Goal: Task Accomplishment & Management: Complete application form

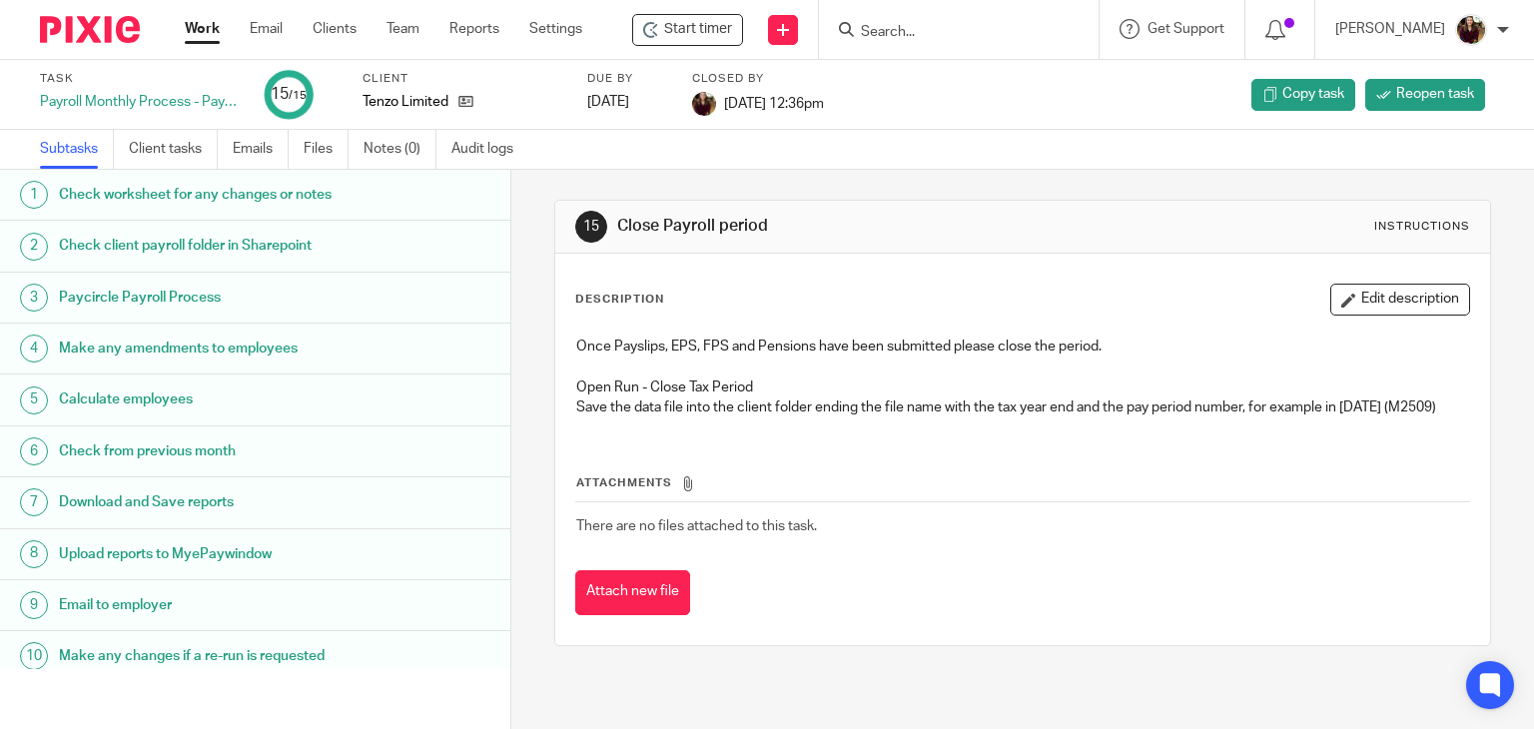
click at [954, 34] on input "Search" at bounding box center [949, 33] width 180 height 18
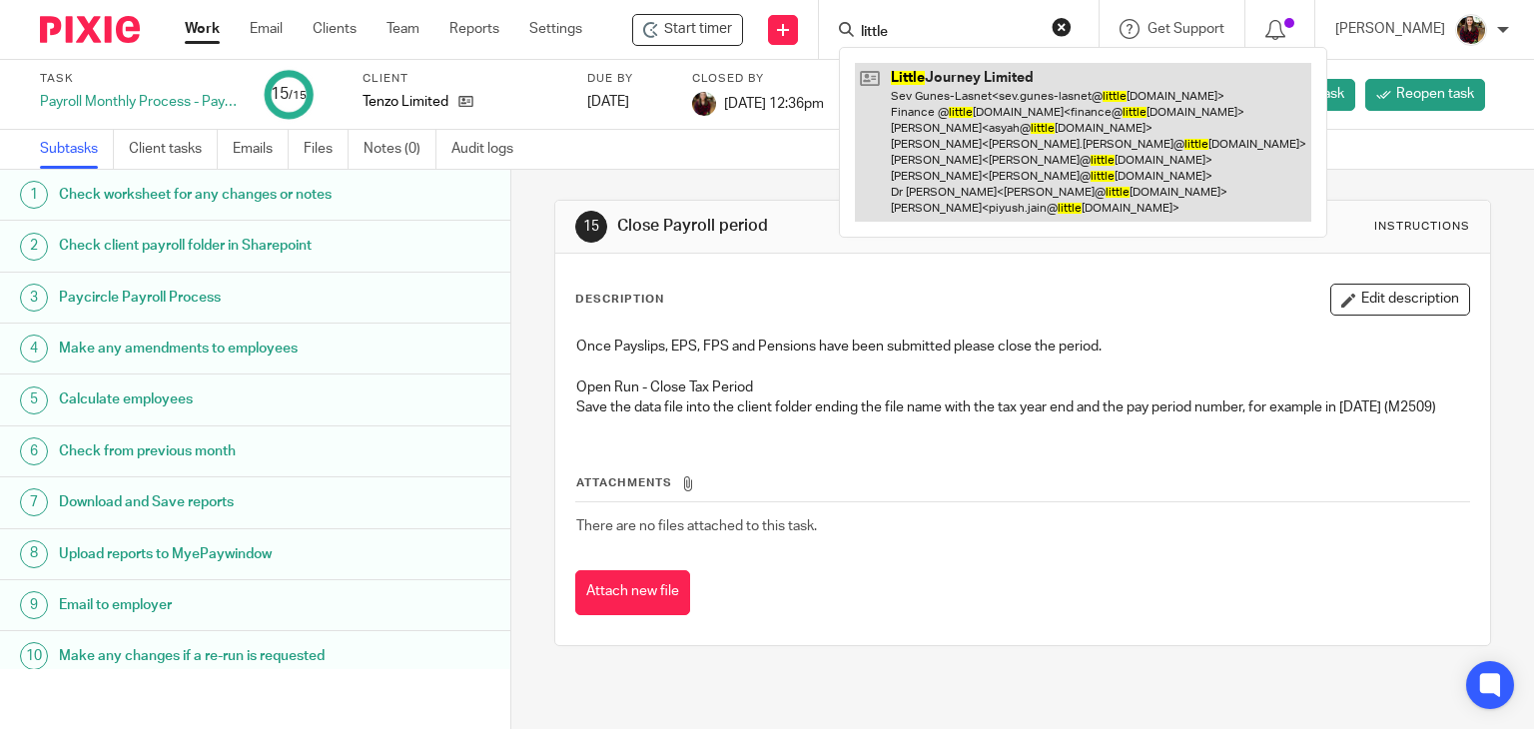
type input "little"
click at [990, 139] on link at bounding box center [1083, 142] width 456 height 159
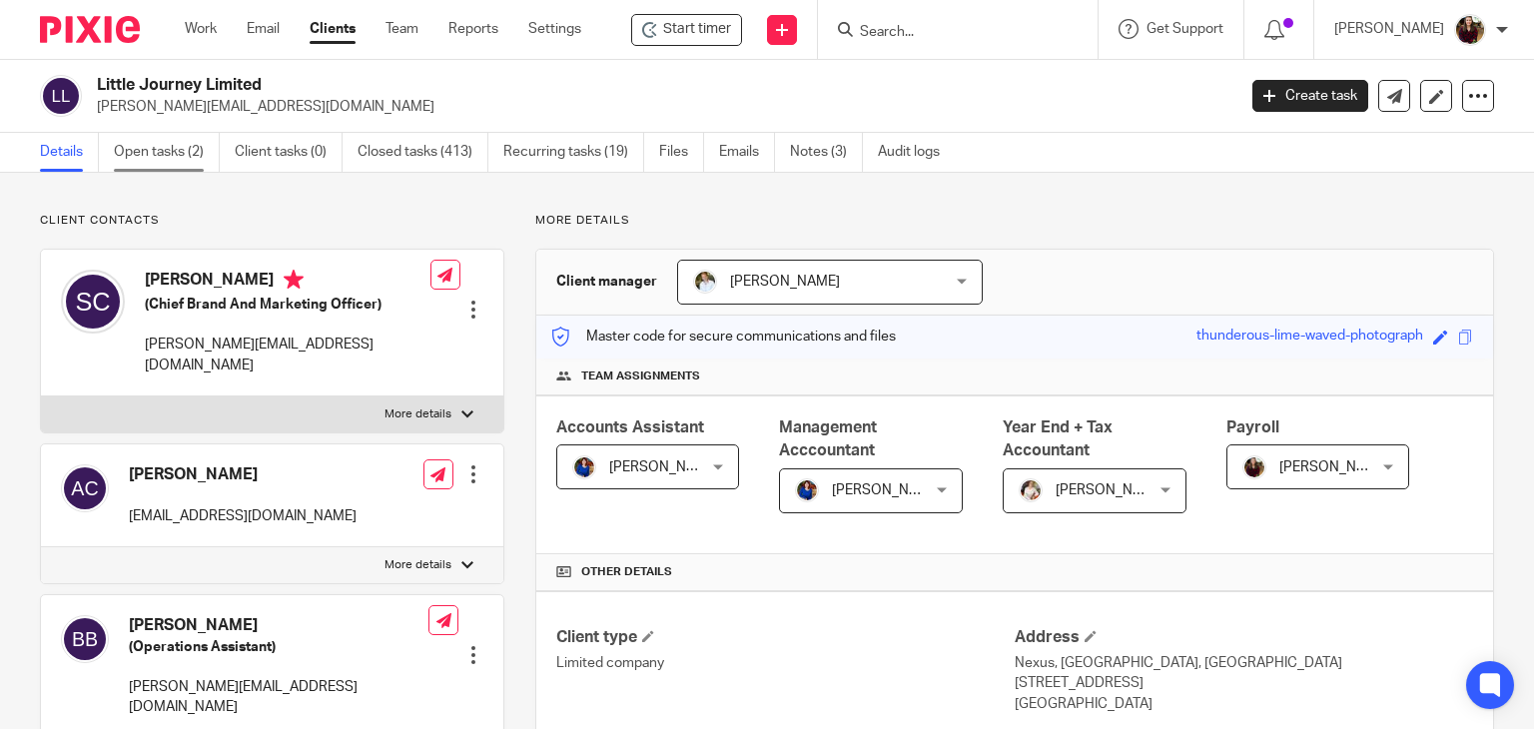
click at [156, 147] on link "Open tasks (2)" at bounding box center [167, 152] width 106 height 39
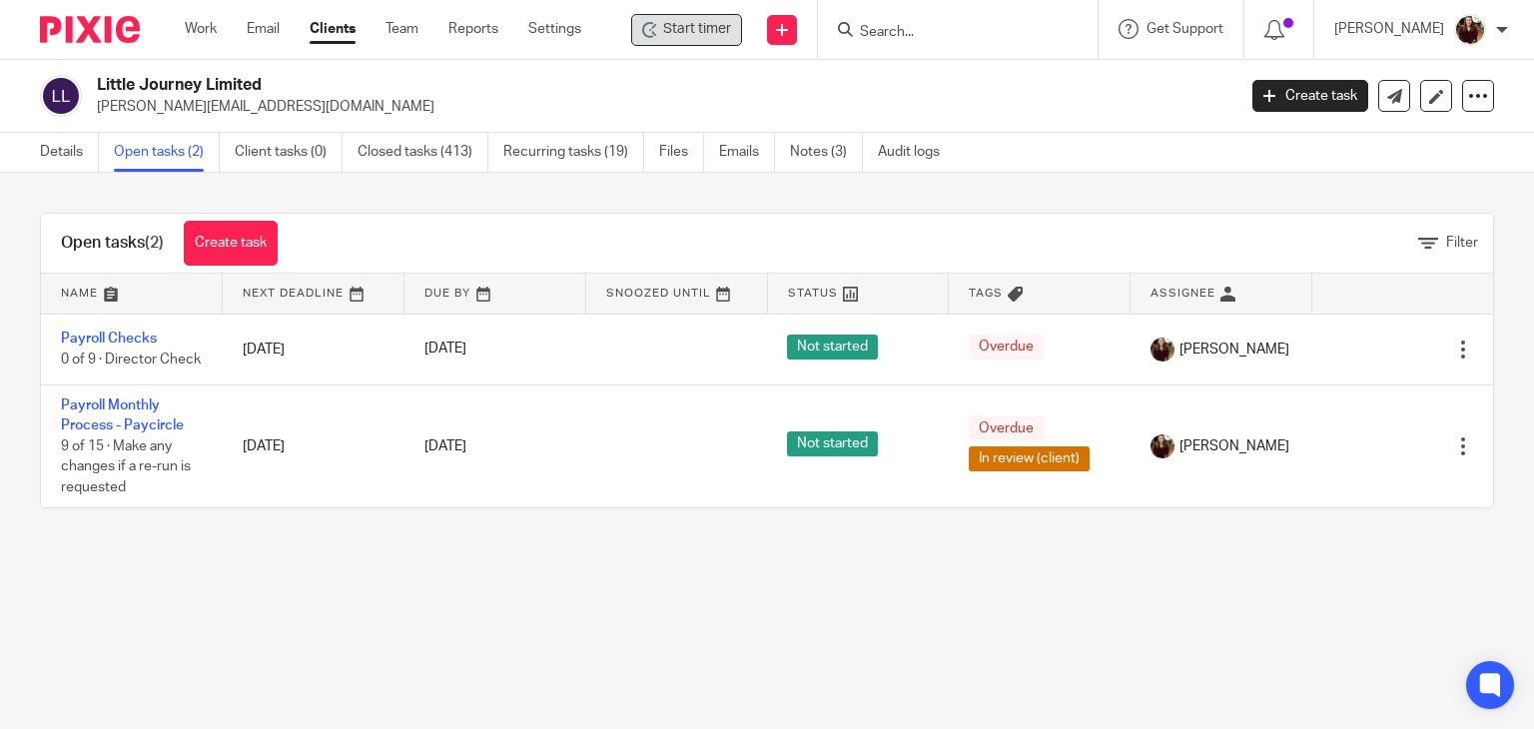
click at [715, 21] on span "Start timer" at bounding box center [697, 29] width 68 height 21
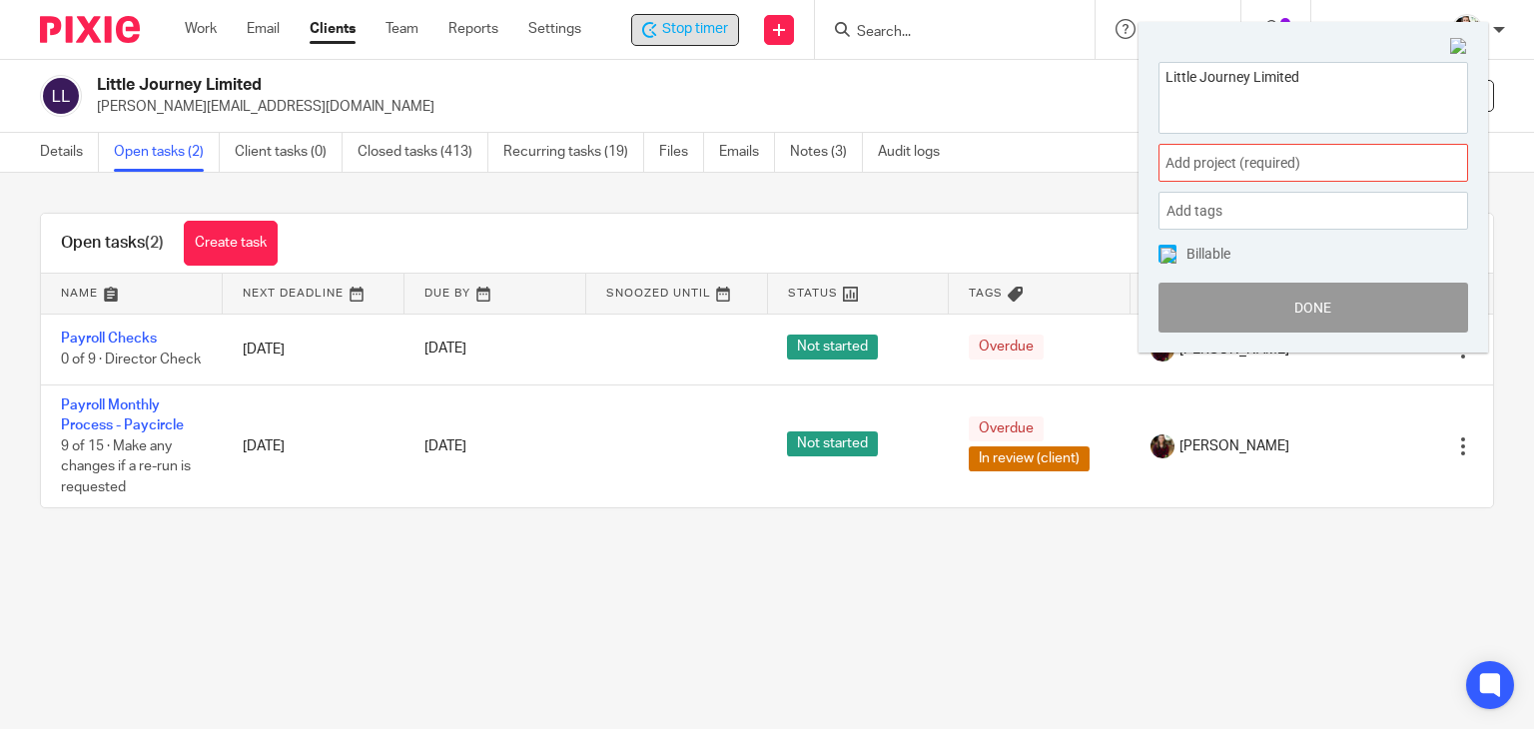
click at [1254, 173] on div "Add project (required) :" at bounding box center [1312, 163] width 309 height 38
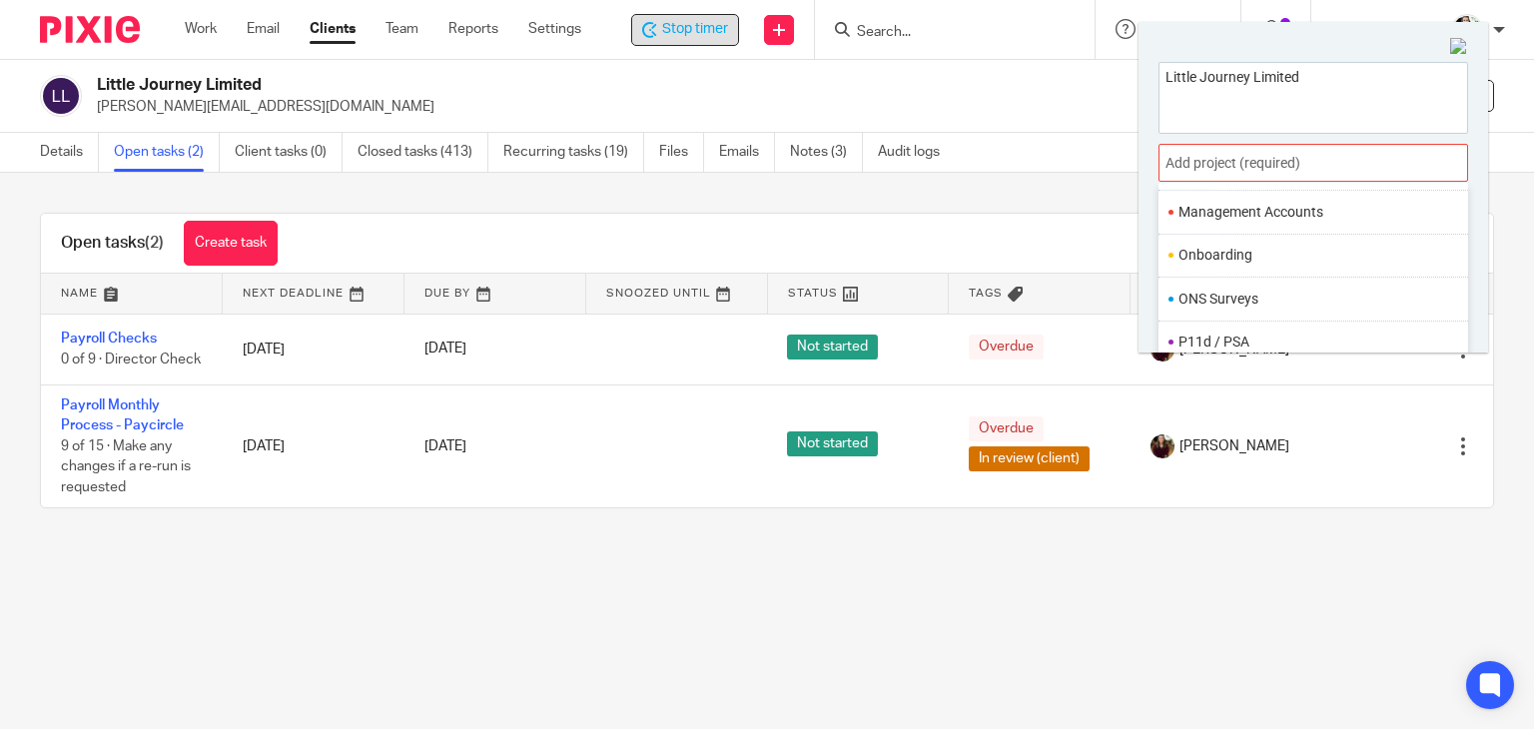
scroll to position [747, 0]
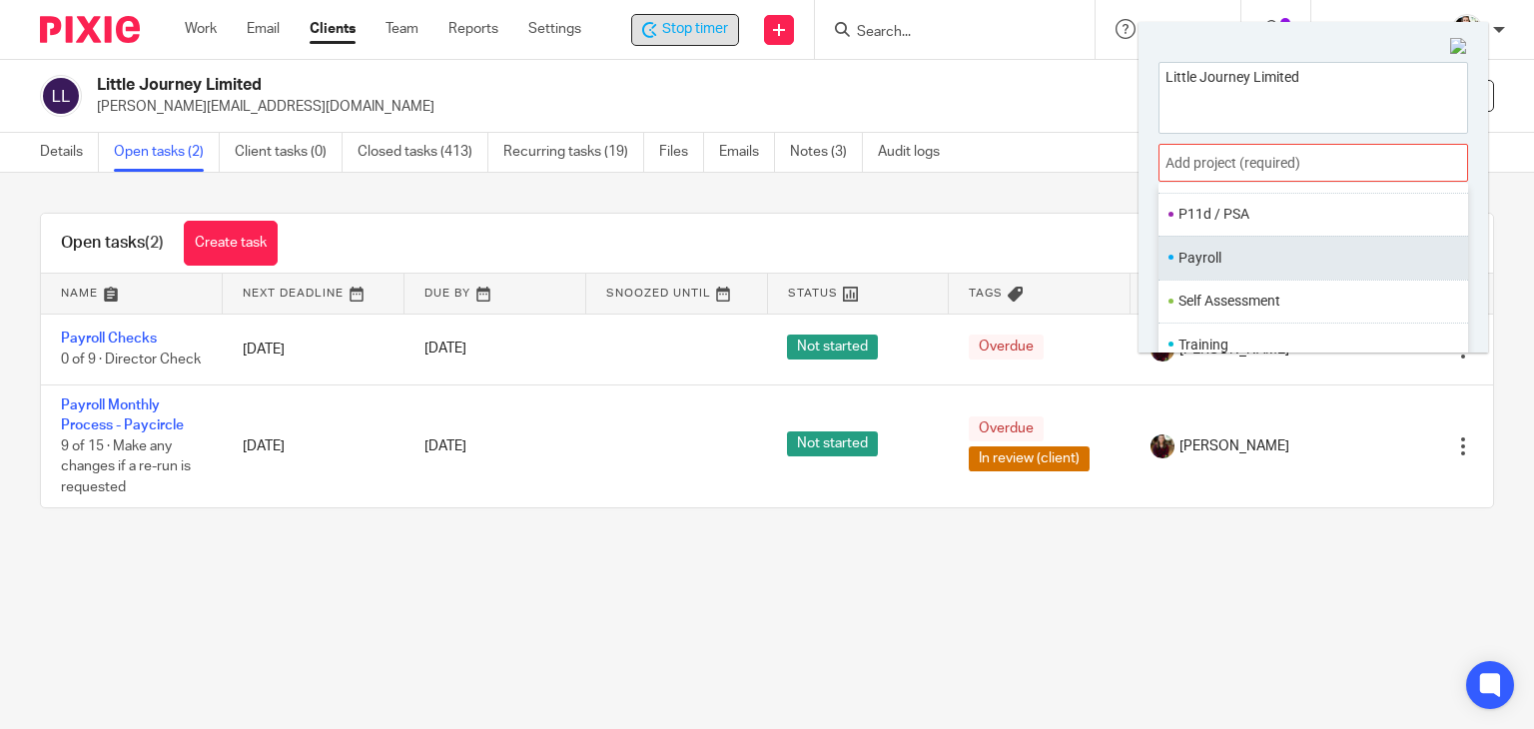
click at [1255, 265] on li "Payroll" at bounding box center [1308, 258] width 261 height 21
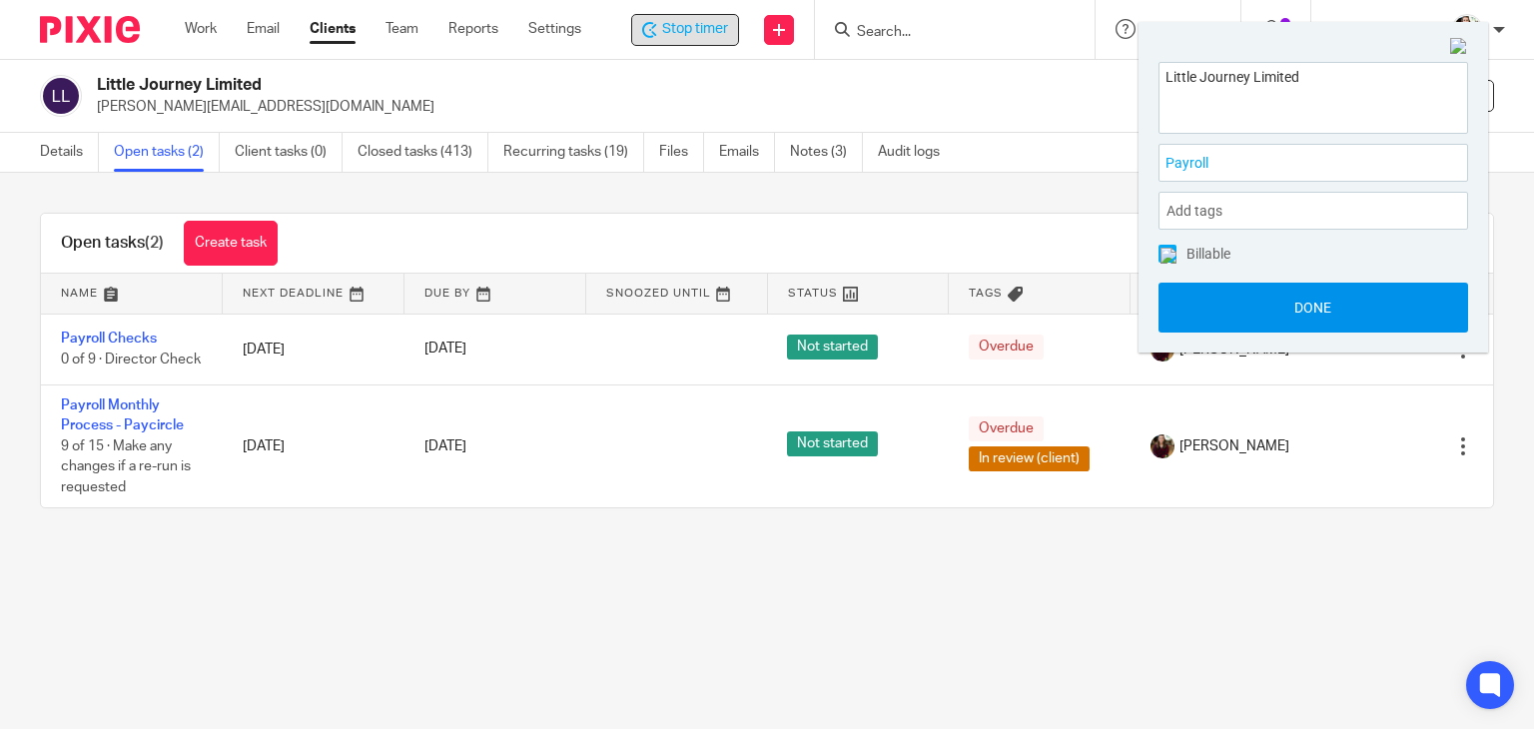
click at [1290, 308] on button "Done" at bounding box center [1312, 308] width 309 height 50
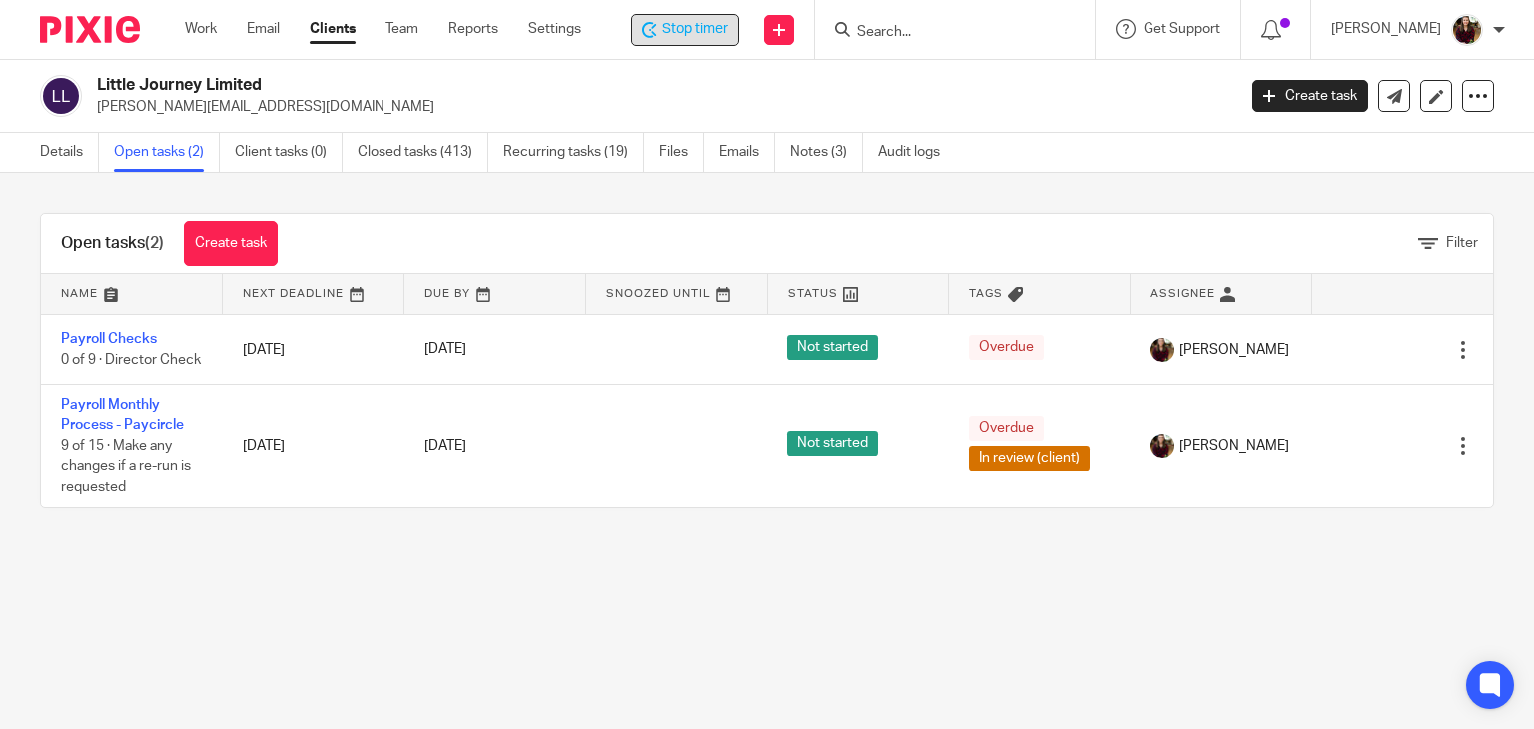
click at [715, 25] on span "Stop timer" at bounding box center [695, 29] width 66 height 21
click at [917, 29] on input "Search" at bounding box center [948, 33] width 180 height 18
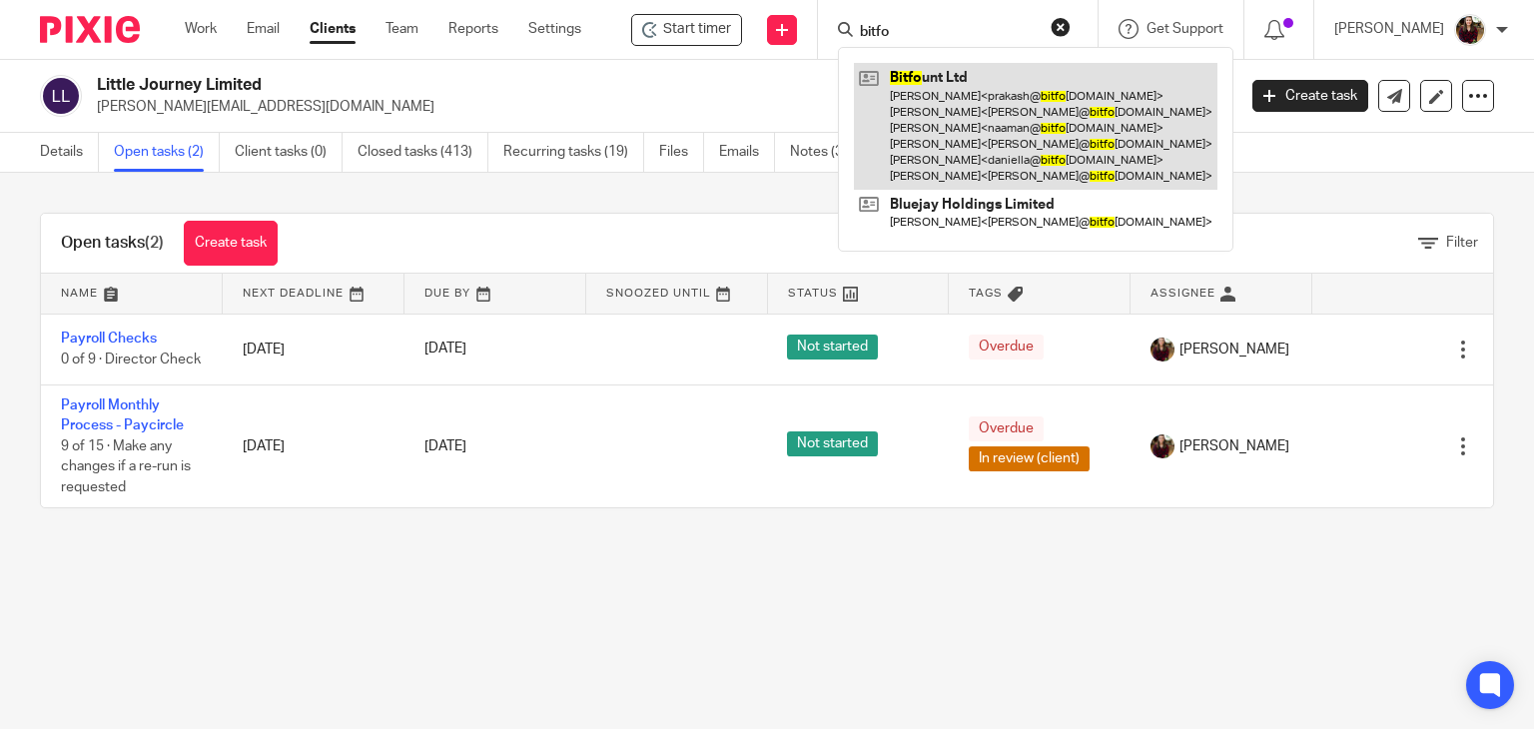
type input "bitfo"
click at [957, 93] on link at bounding box center [1035, 126] width 363 height 127
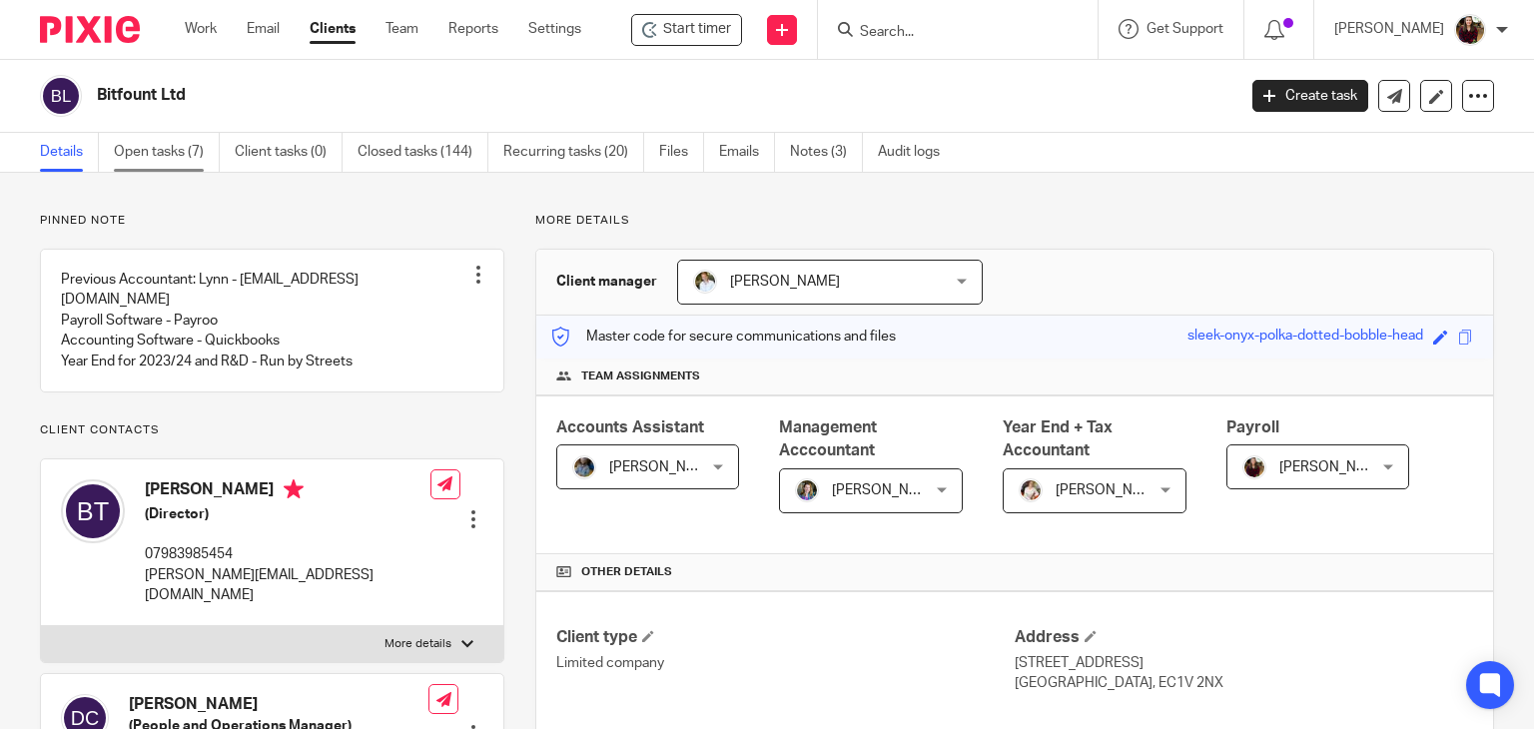
click at [168, 142] on link "Open tasks (7)" at bounding box center [167, 152] width 106 height 39
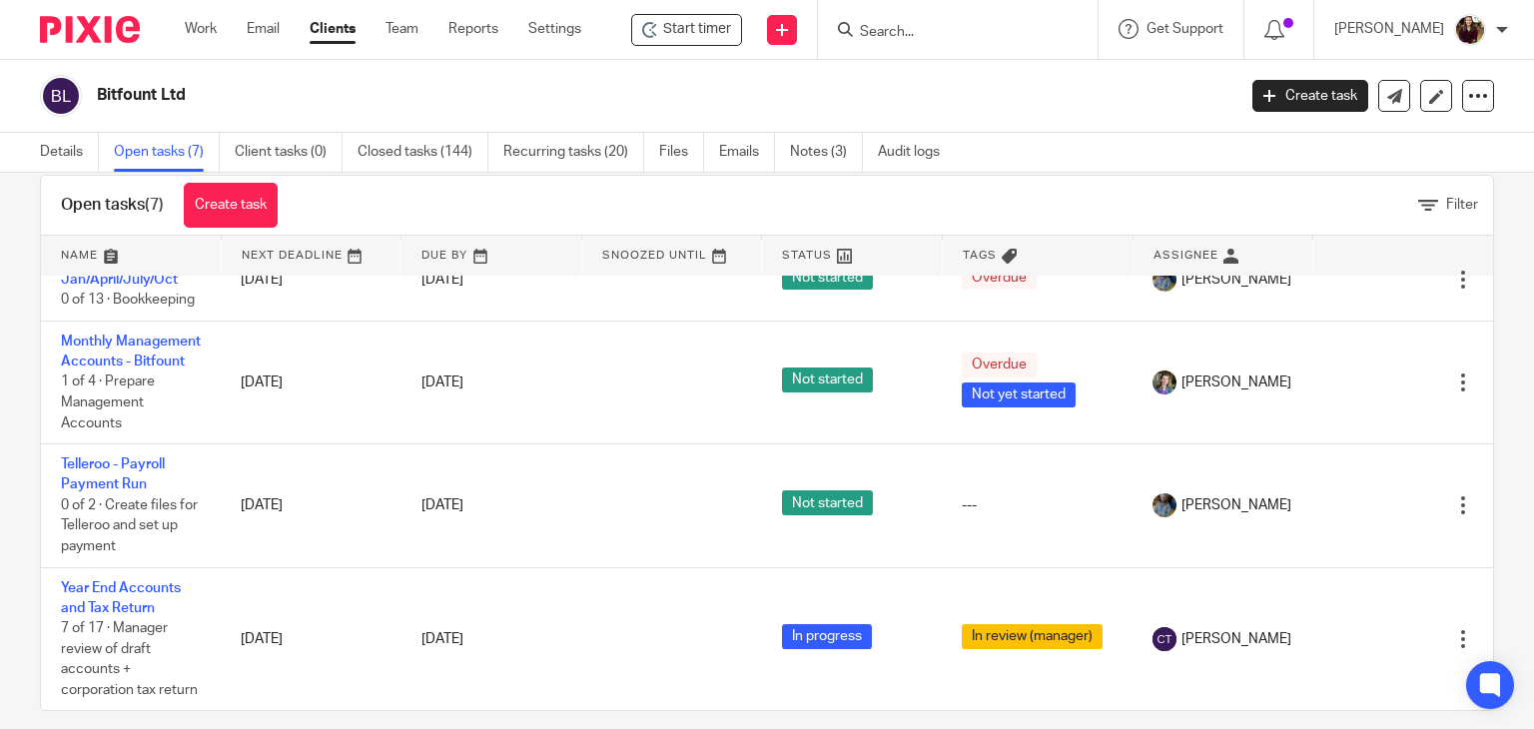
scroll to position [59, 0]
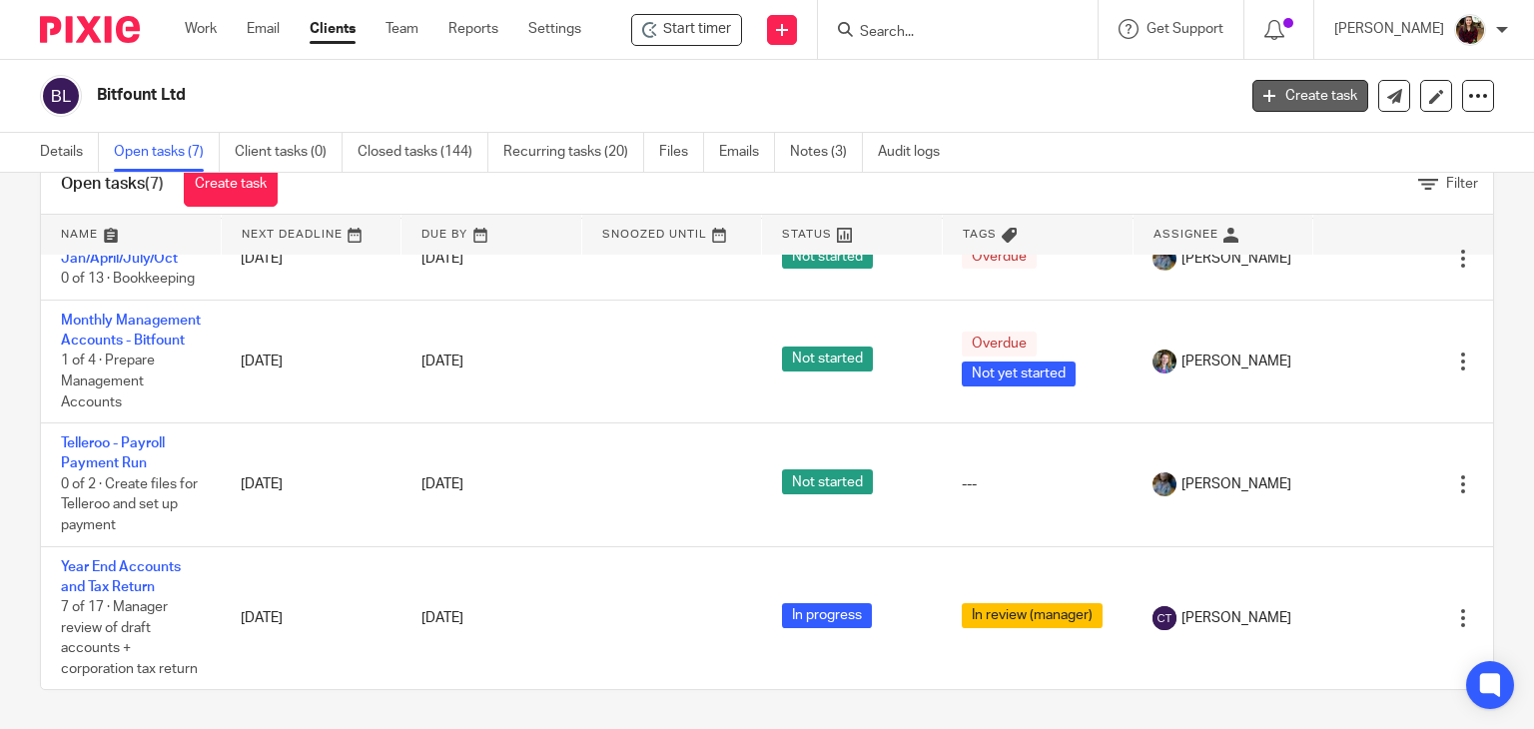
click at [1294, 107] on link "Create task" at bounding box center [1310, 96] width 116 height 32
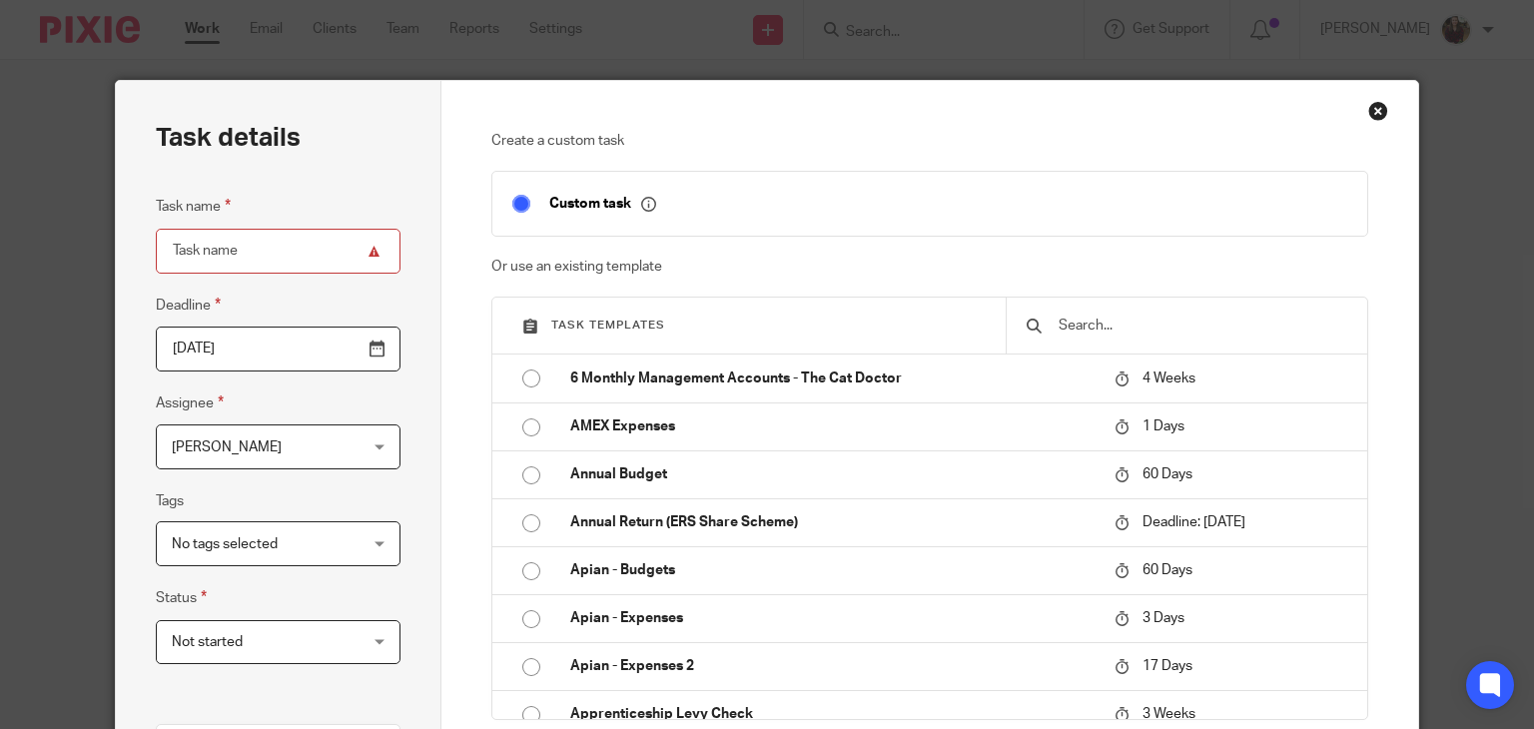
click at [1114, 327] on input "text" at bounding box center [1201, 325] width 291 height 22
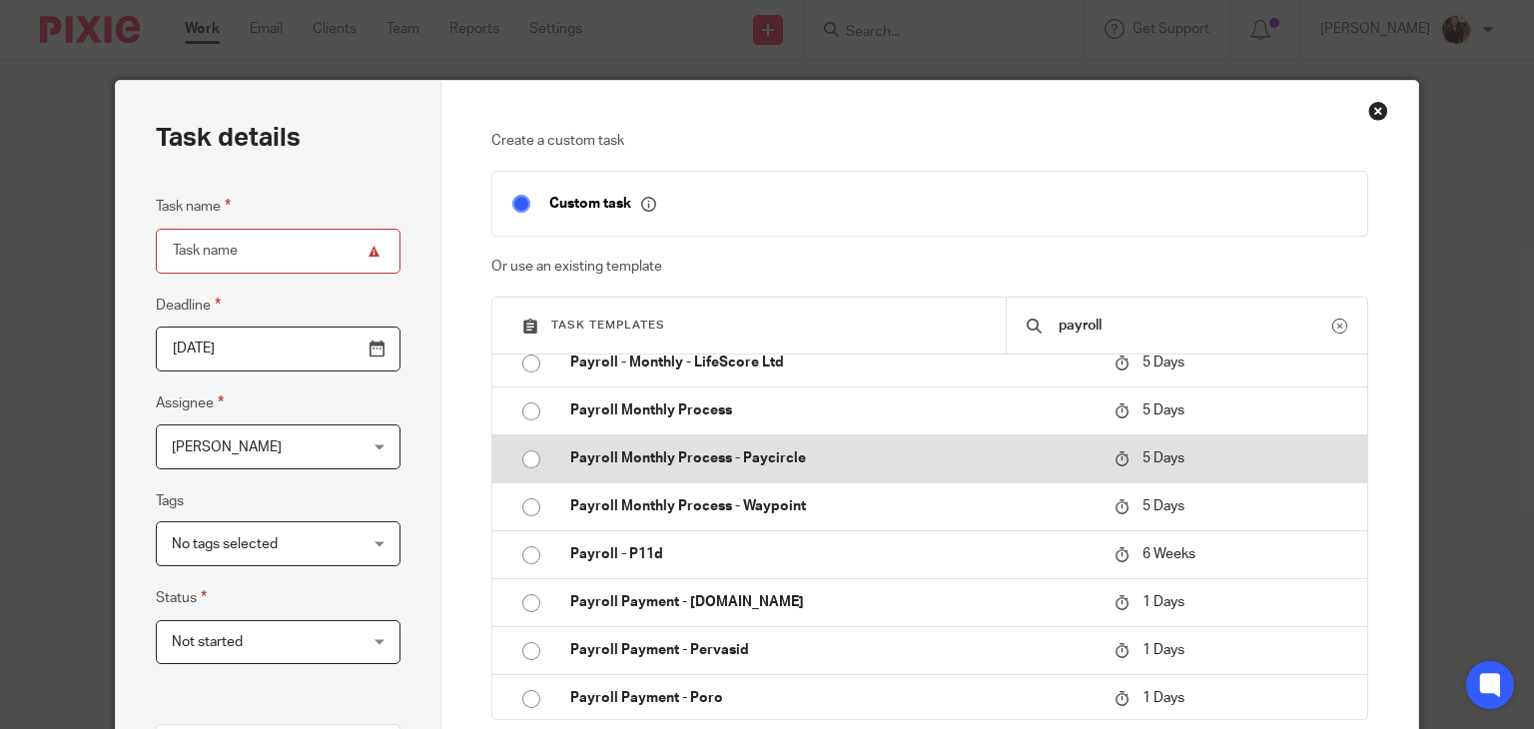
scroll to position [799, 0]
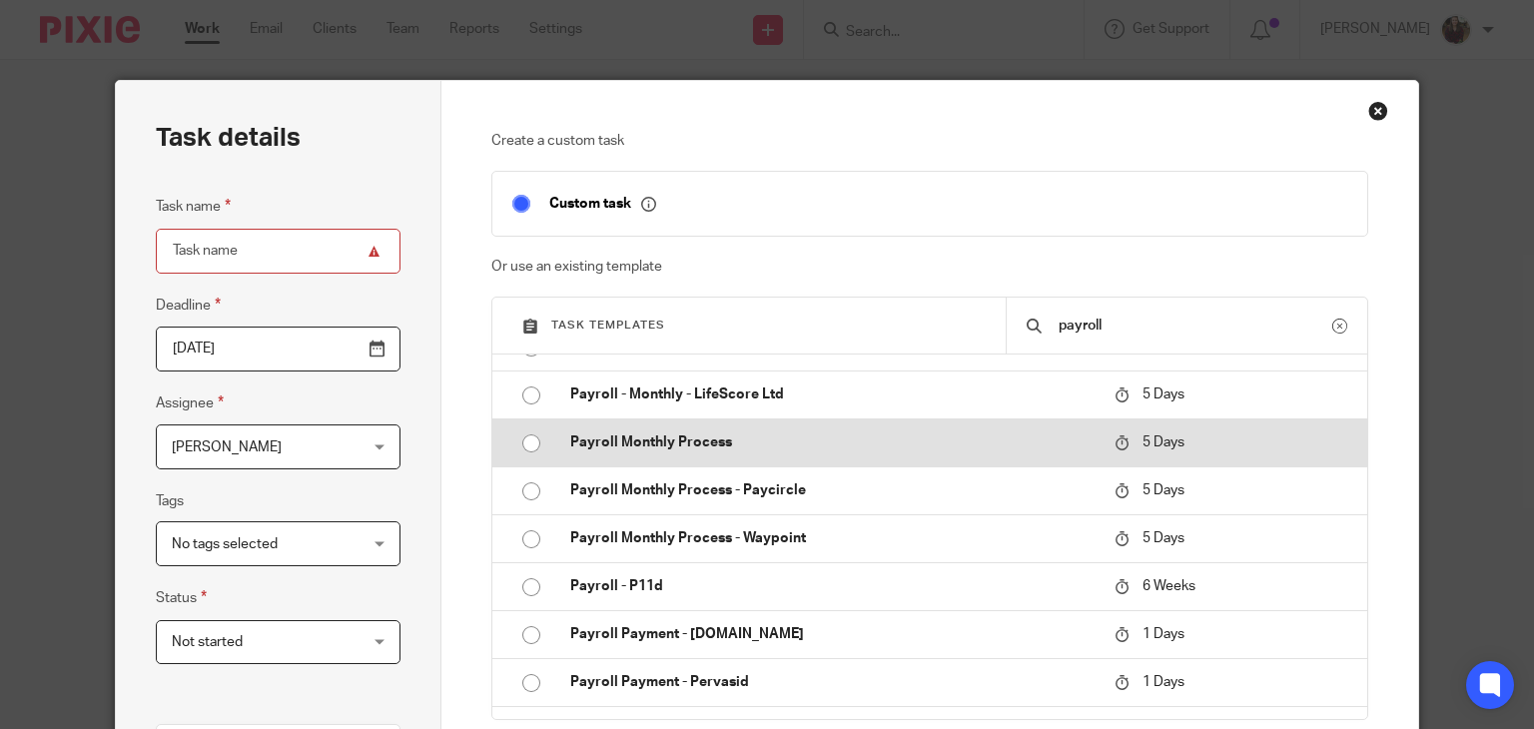
type input "payroll"
click at [729, 440] on p "Payroll Monthly Process" at bounding box center [832, 442] width 524 height 20
type input "2025-08-27"
type input "Payroll Monthly Process"
checkbox input "false"
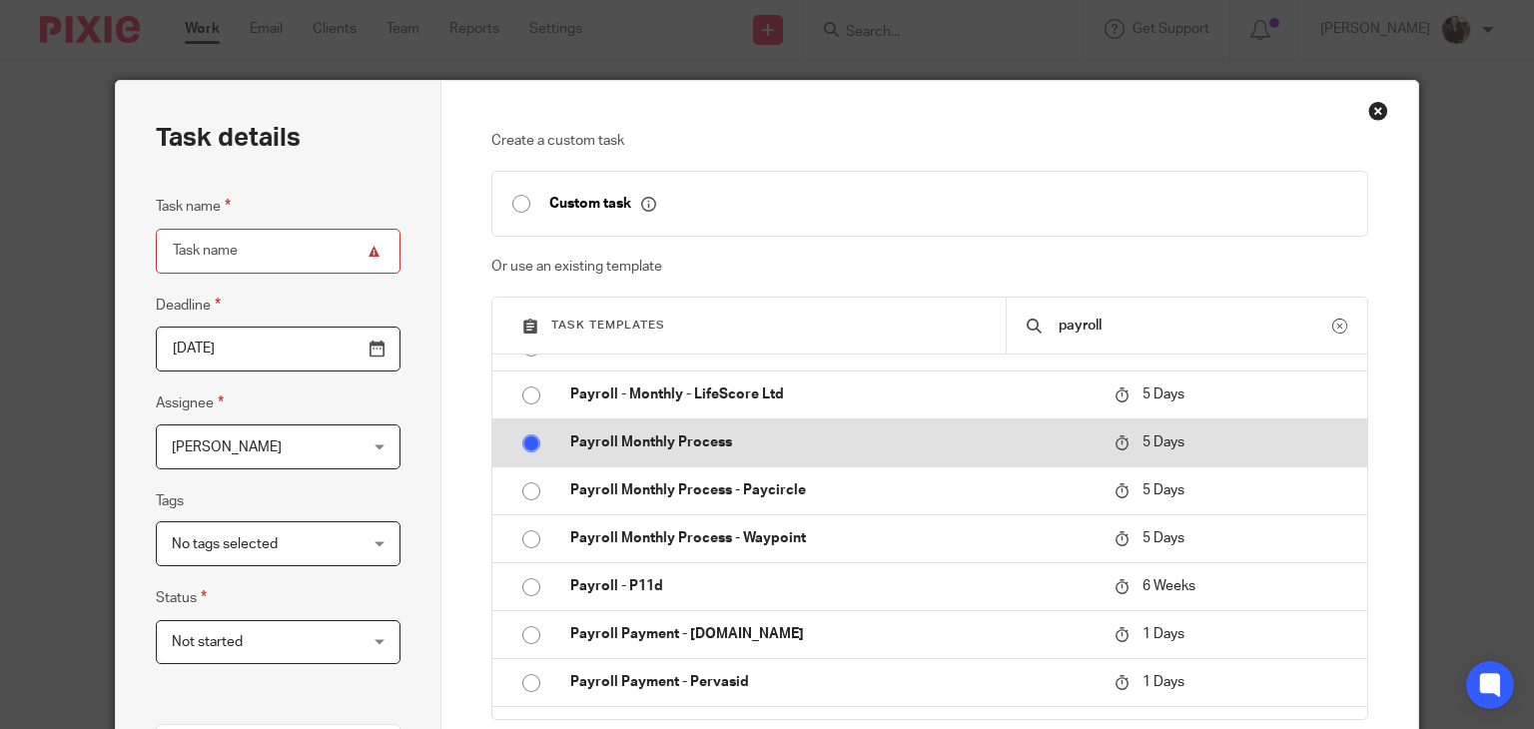
radio input "true"
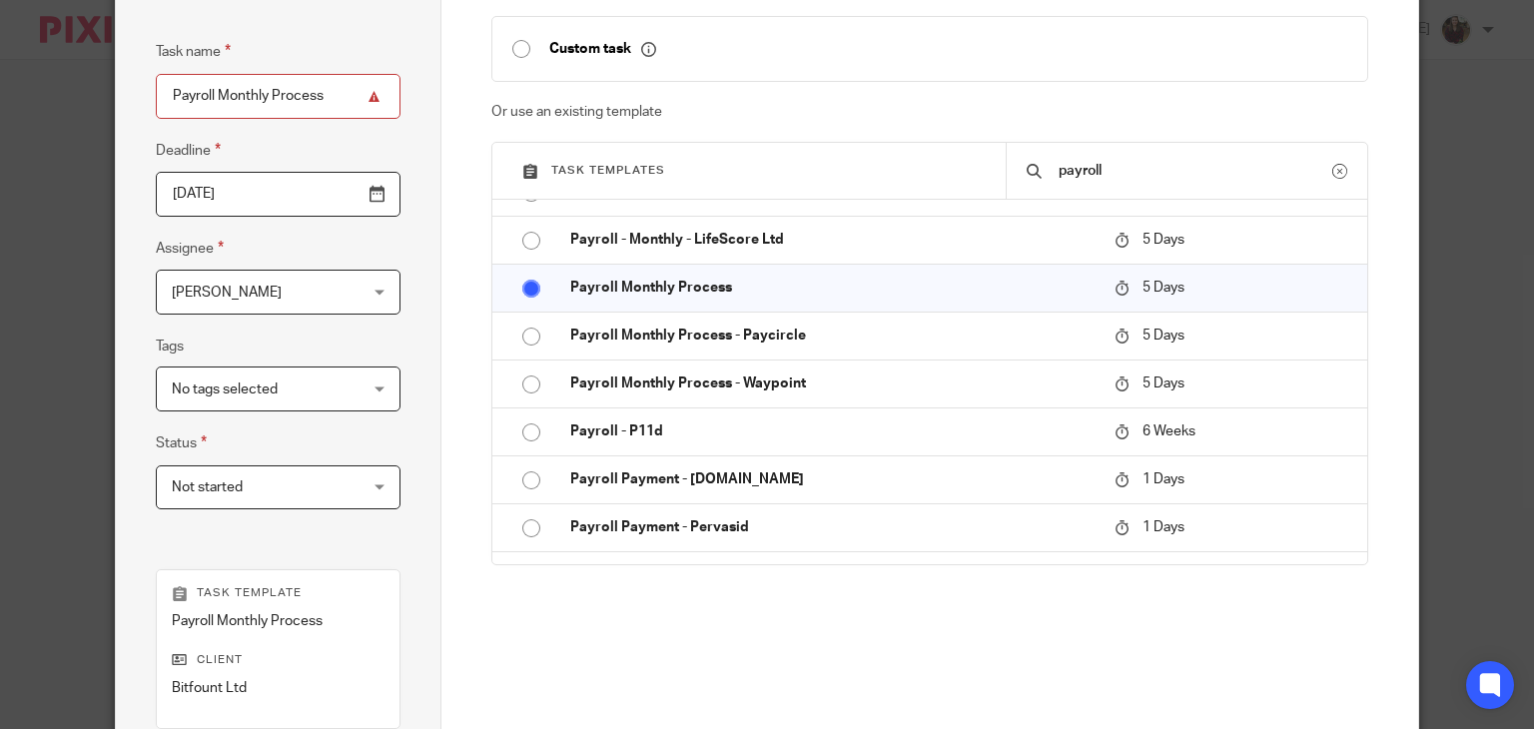
scroll to position [399, 0]
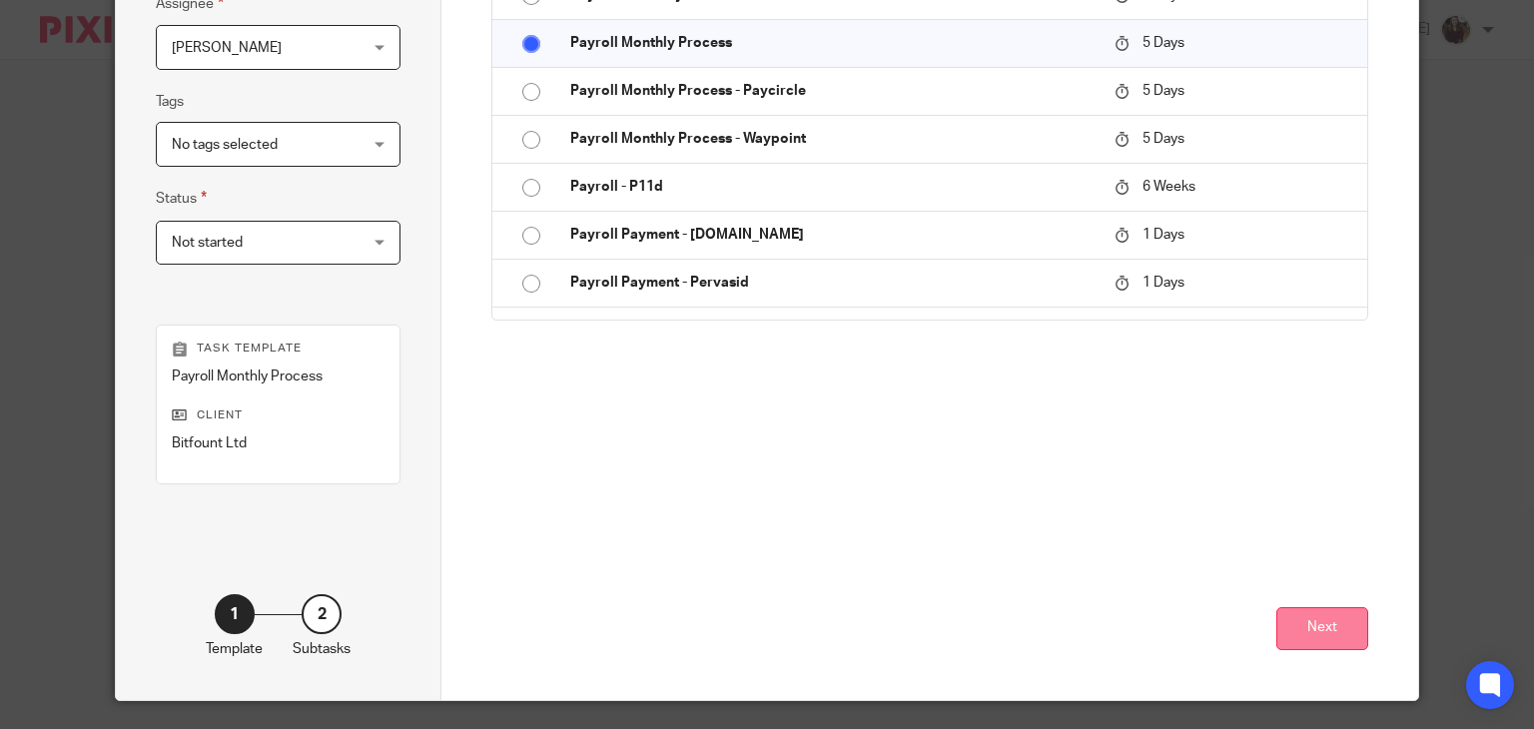
click at [1333, 612] on button "Next" at bounding box center [1322, 628] width 92 height 43
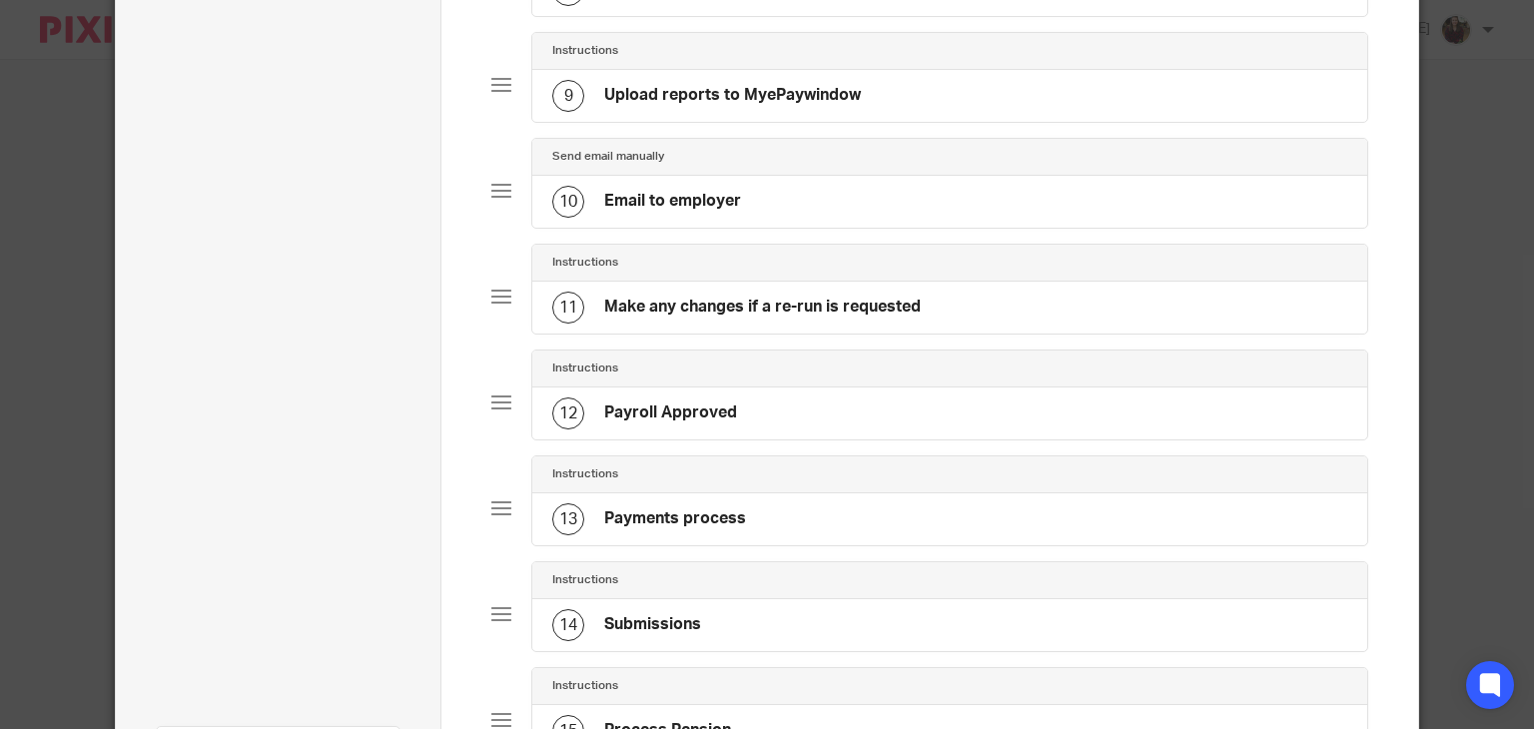
scroll to position [1442, 0]
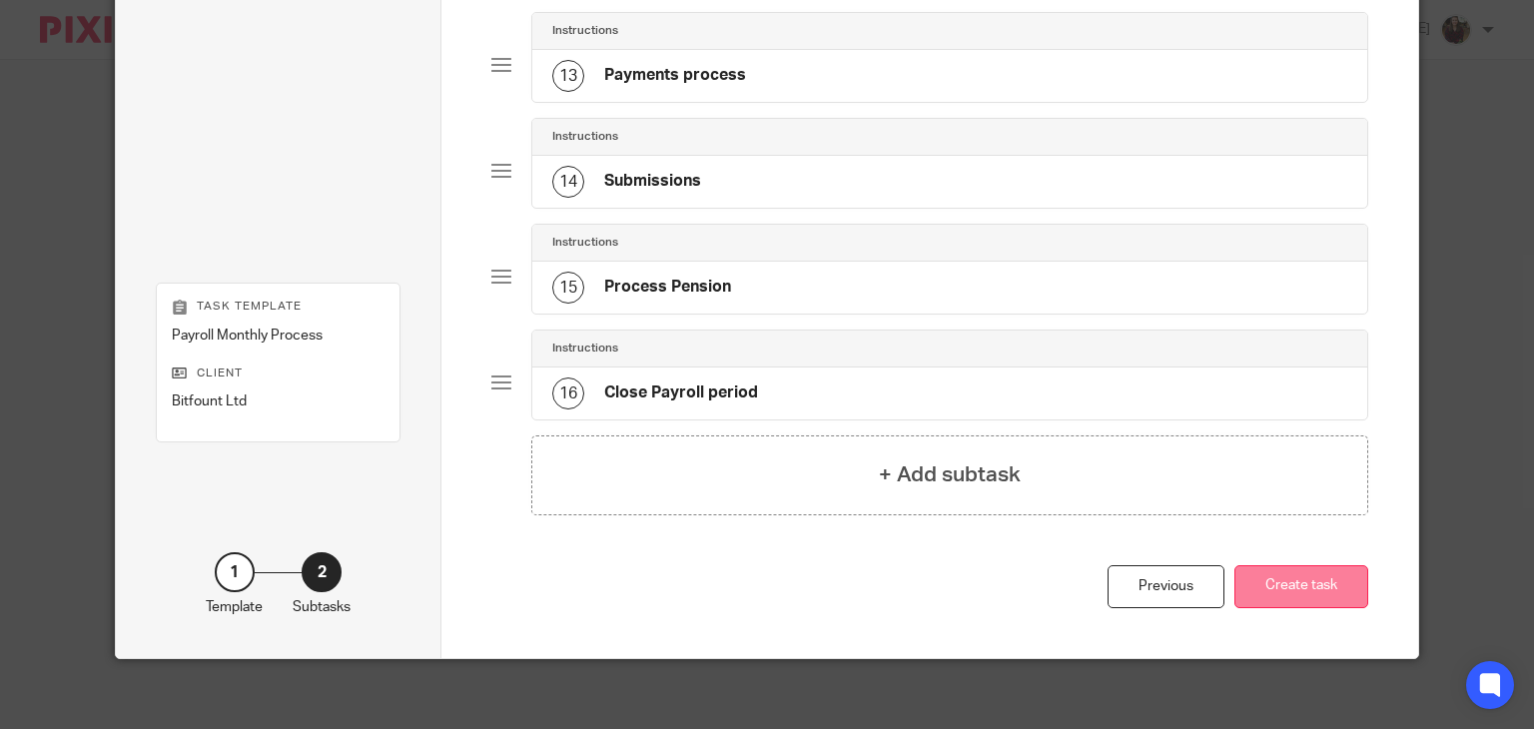
click at [1298, 569] on button "Create task" at bounding box center [1301, 586] width 134 height 43
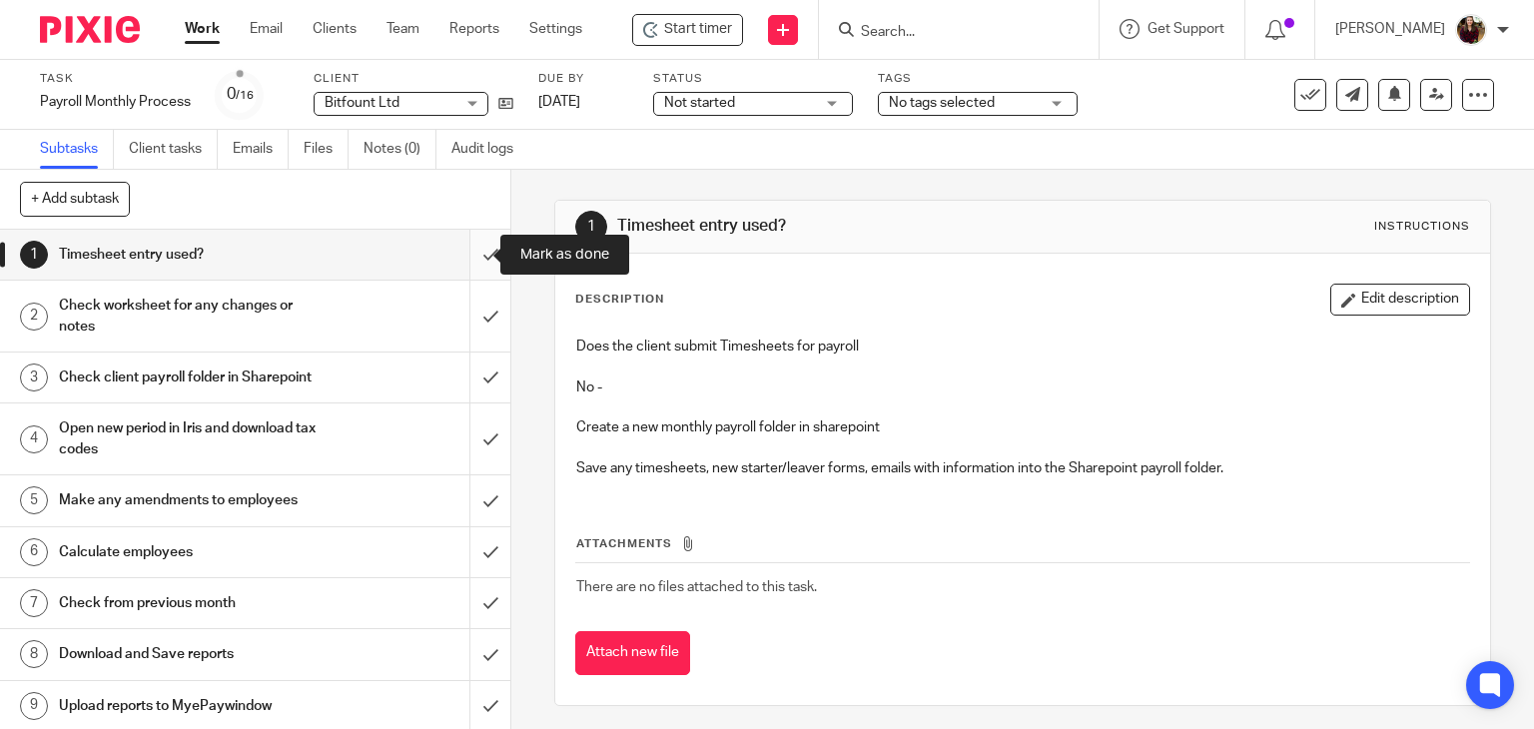
click at [463, 256] on input "submit" at bounding box center [255, 255] width 510 height 50
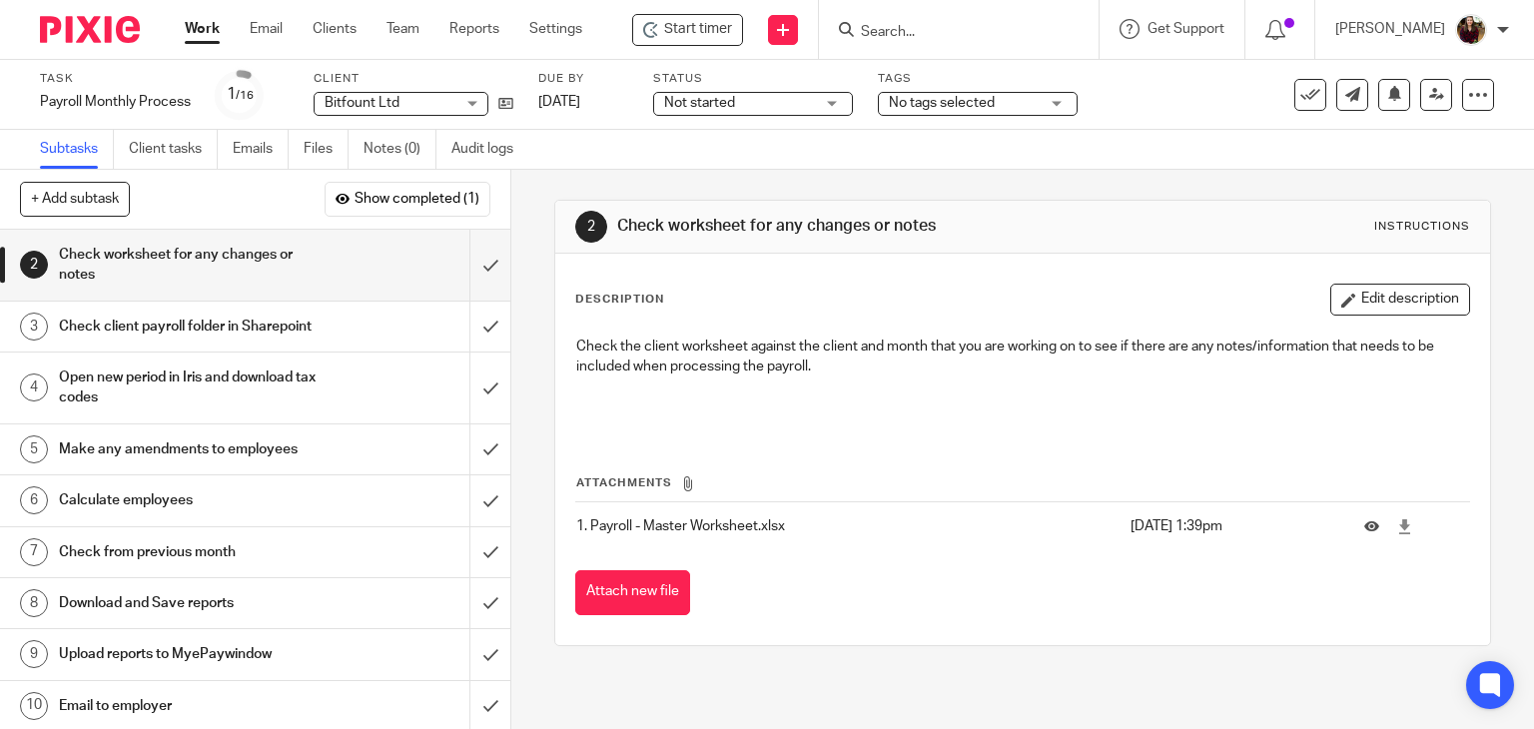
click at [690, 52] on div "Start timer Send new email Create task Add client Get Support Contact via email…" at bounding box center [1080, 29] width 936 height 59
click at [693, 35] on span "Start timer" at bounding box center [698, 29] width 68 height 21
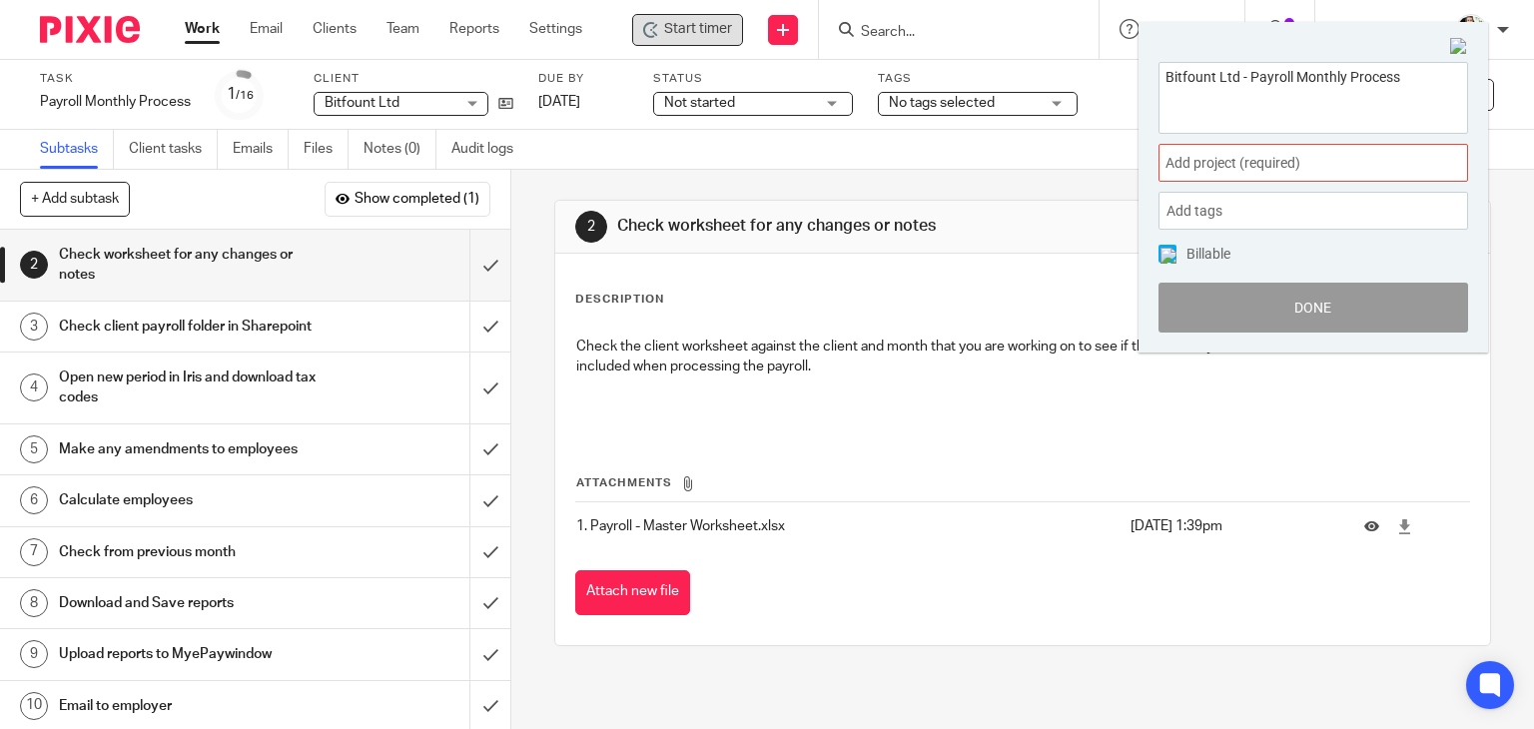
click at [1334, 158] on span "Add project (required) :" at bounding box center [1291, 163] width 252 height 21
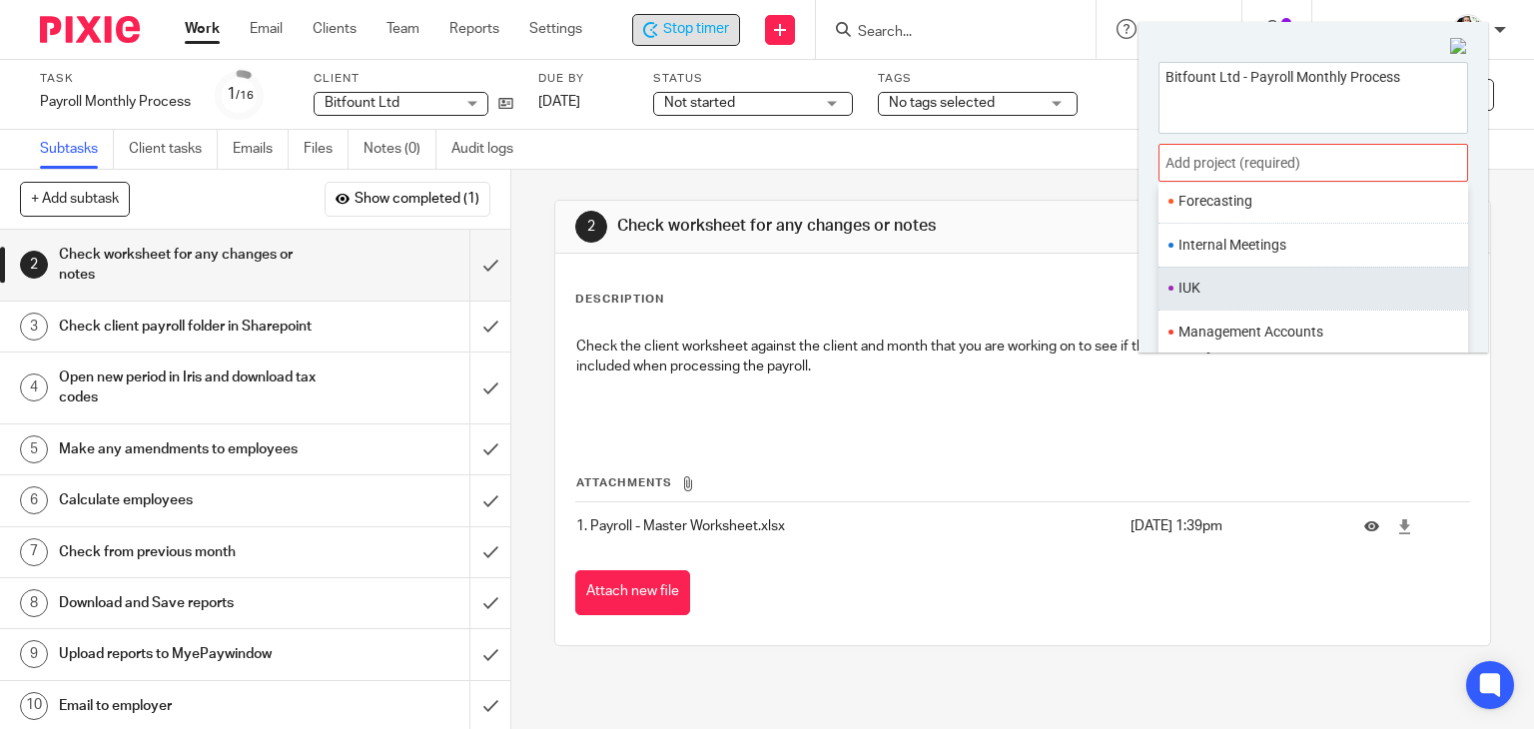
scroll to position [747, 0]
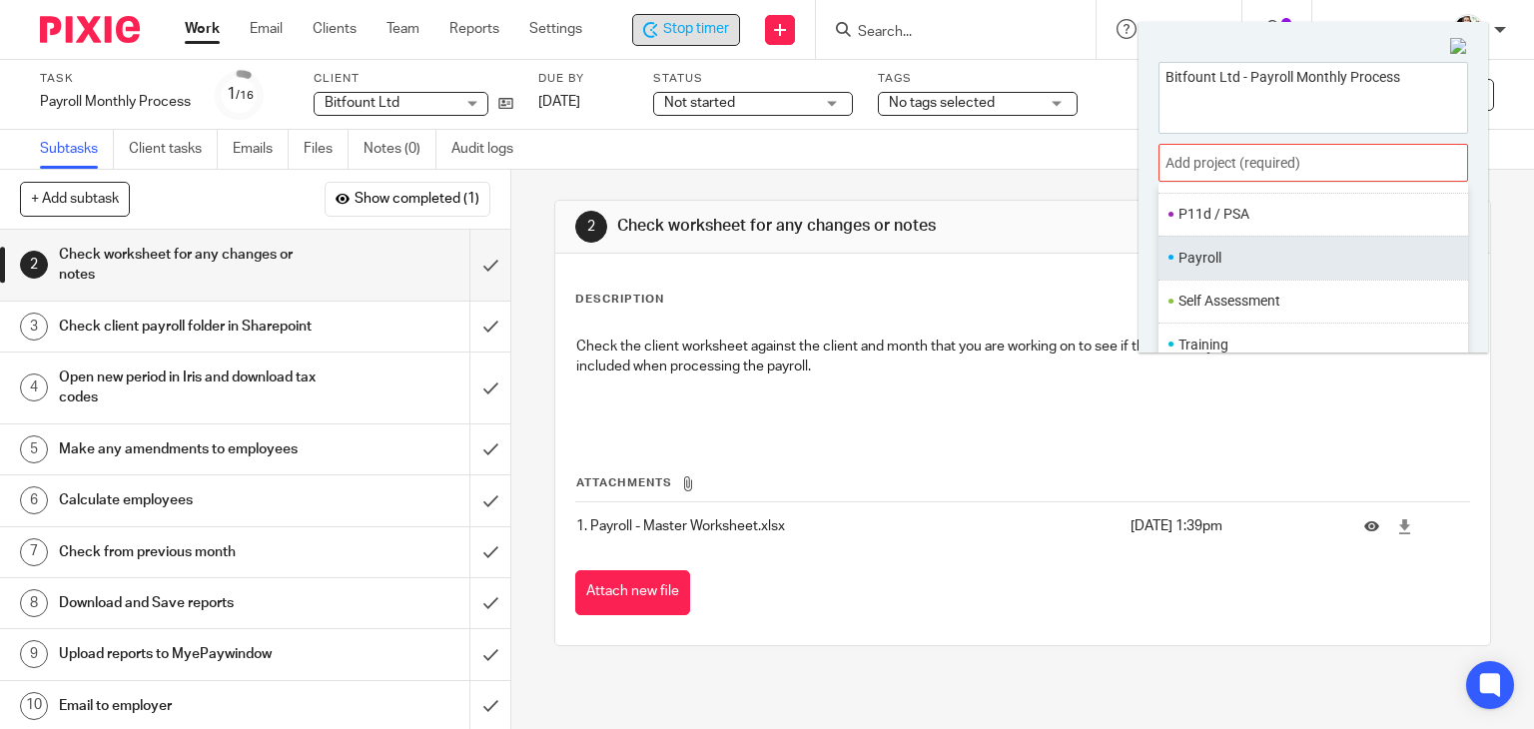
click at [1233, 261] on li "Payroll" at bounding box center [1308, 258] width 261 height 21
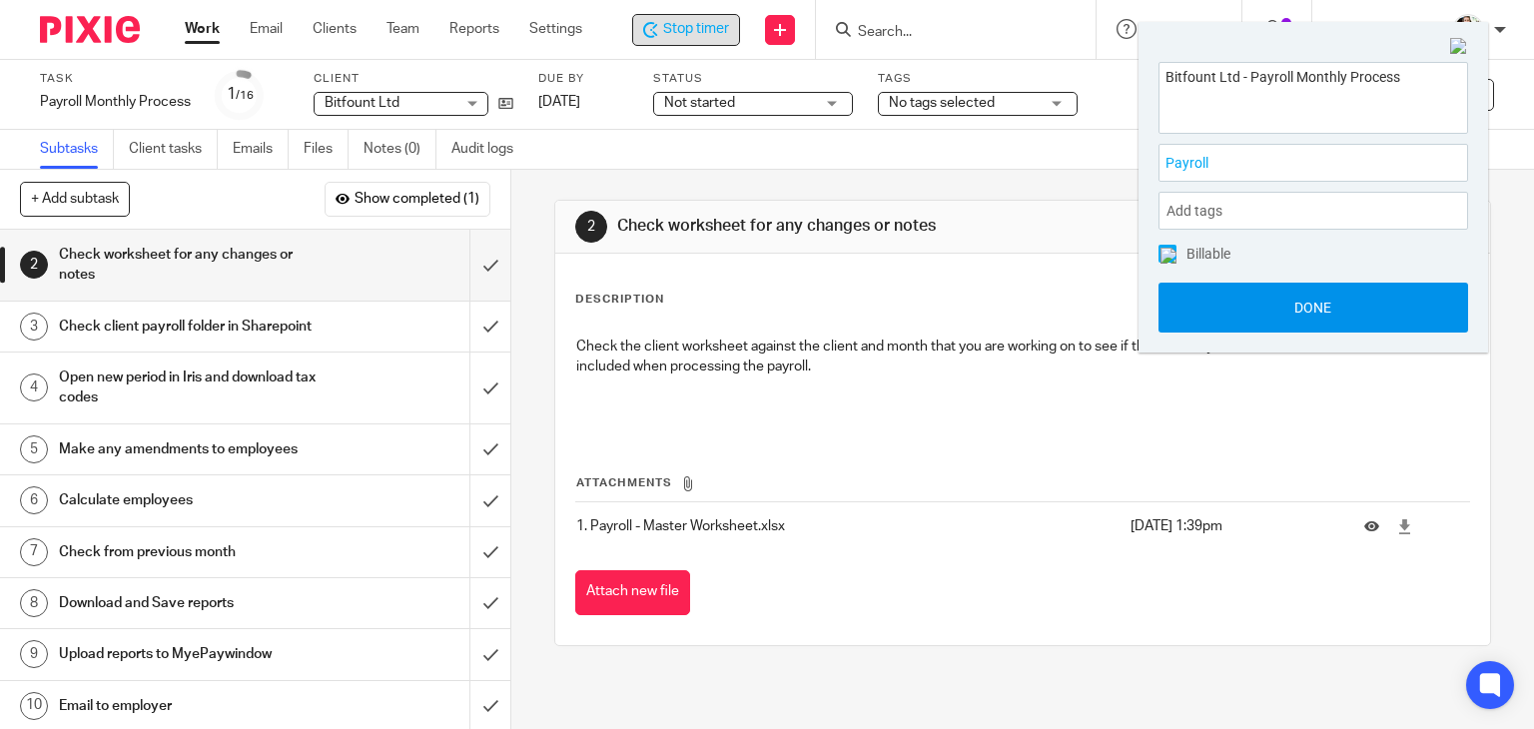
click at [1299, 317] on button "Done" at bounding box center [1312, 308] width 309 height 50
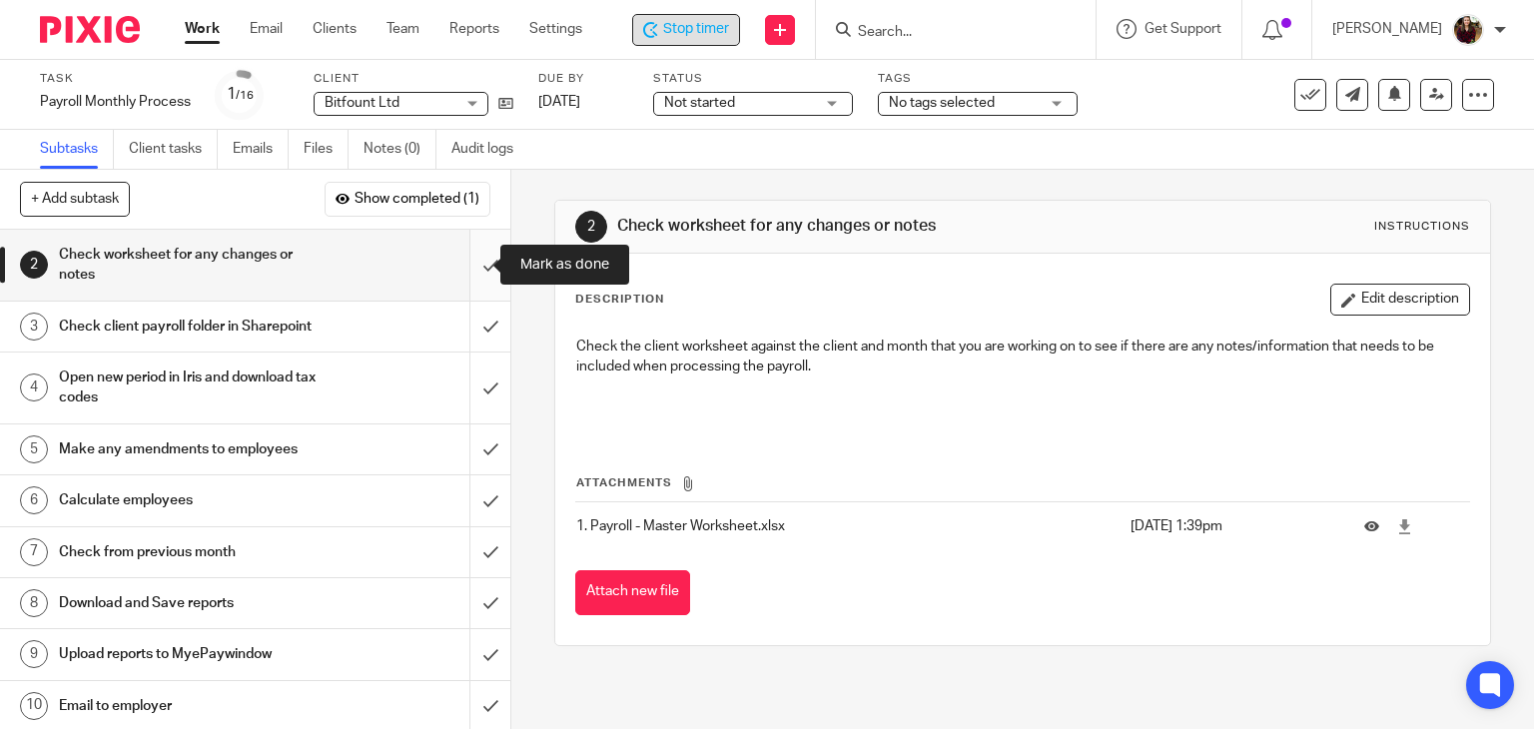
click at [468, 268] on input "submit" at bounding box center [255, 265] width 510 height 71
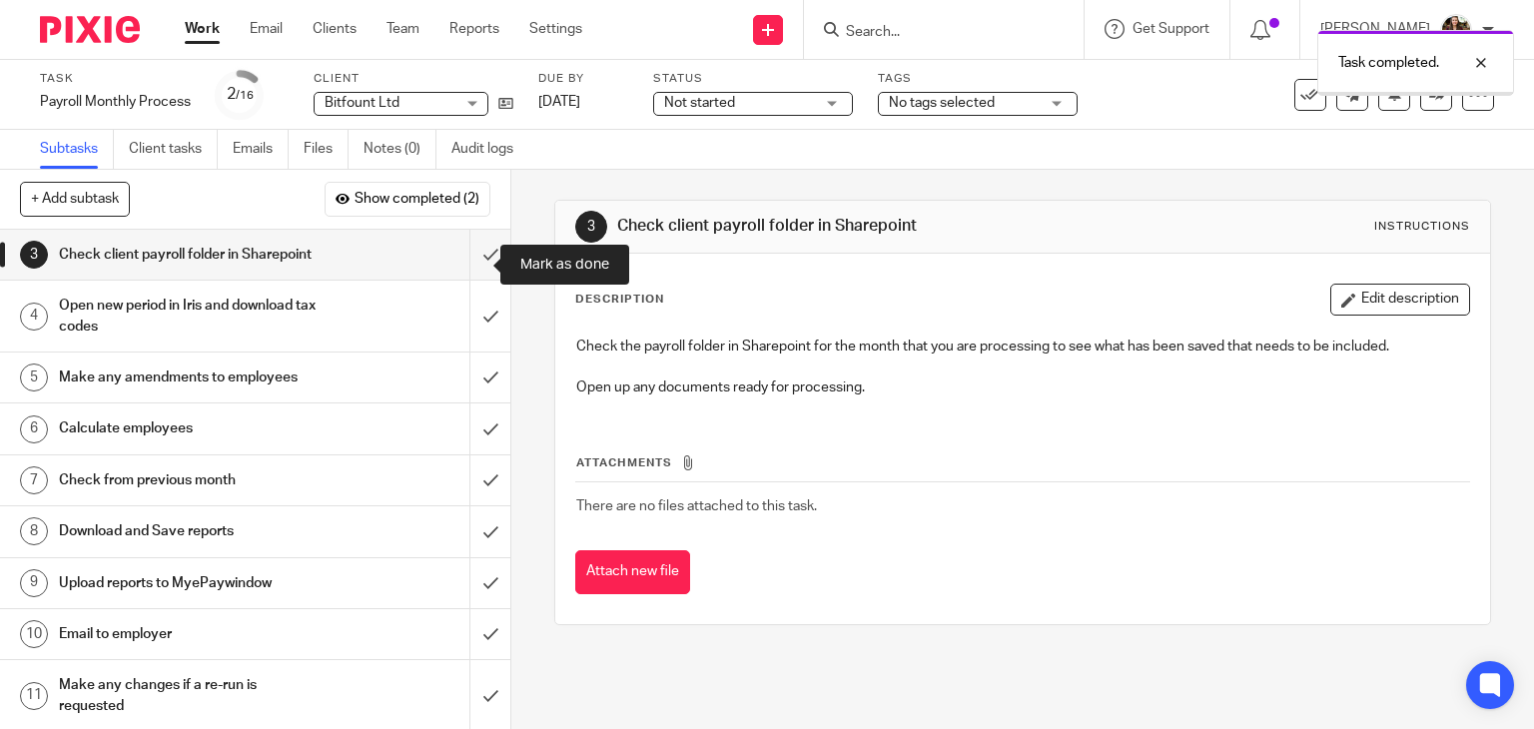
click at [469, 268] on input "submit" at bounding box center [255, 255] width 510 height 50
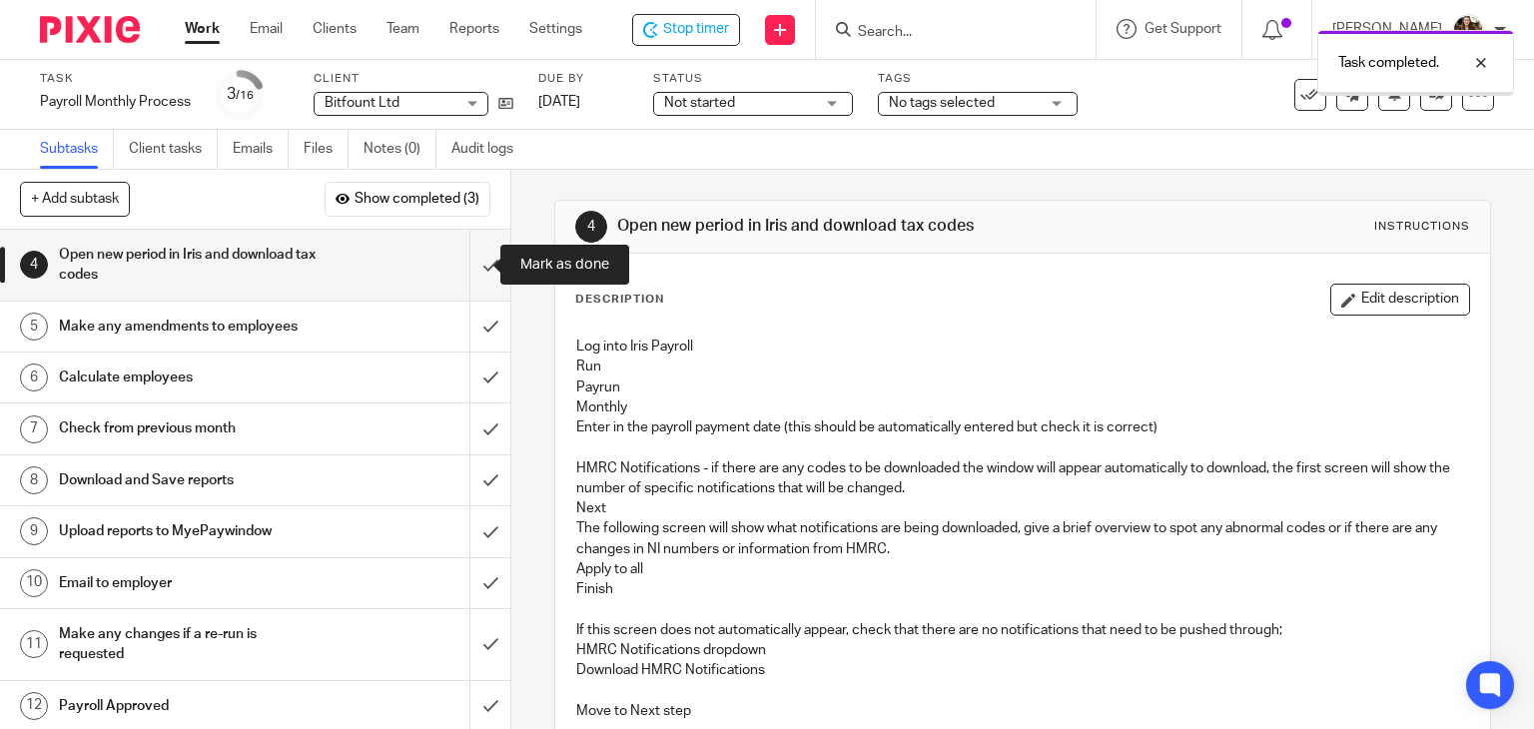
click at [470, 268] on input "submit" at bounding box center [255, 265] width 510 height 71
